Goal: Task Accomplishment & Management: Manage account settings

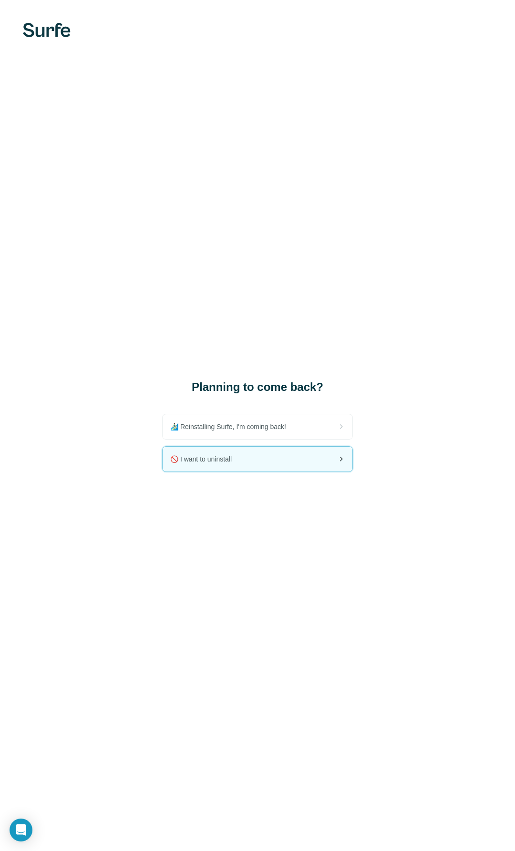
click at [247, 463] on div "🚫 I want to uninstall" at bounding box center [258, 459] width 190 height 25
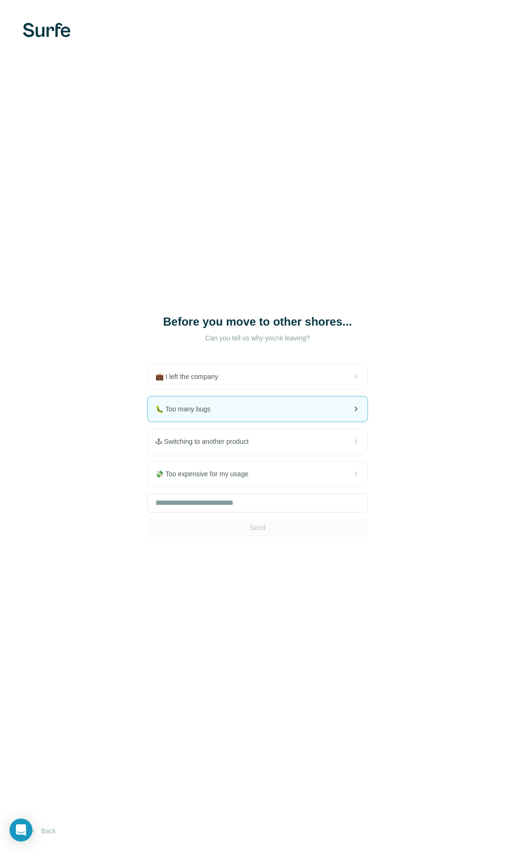
click at [270, 401] on div "🐛 Too many bugs" at bounding box center [257, 409] width 219 height 25
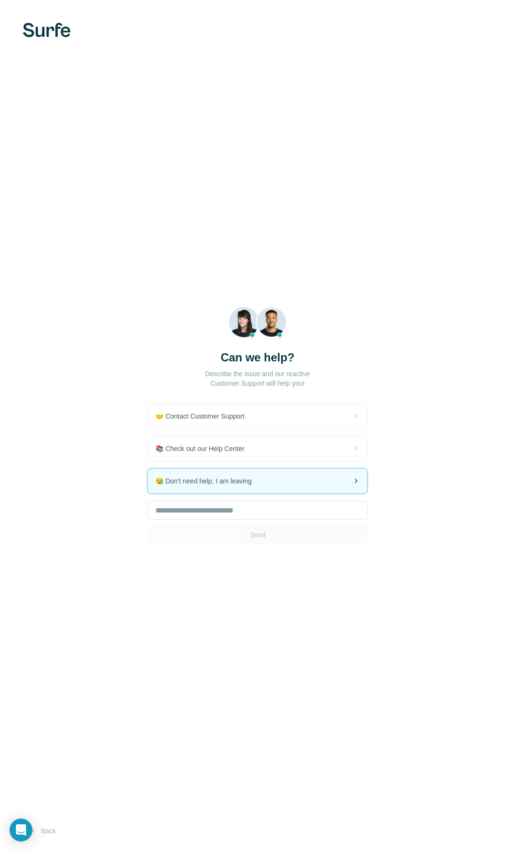
click at [261, 482] on div "😪 Don't need help, I am leaving" at bounding box center [257, 481] width 219 height 25
